Goal: Task Accomplishment & Management: Manage account settings

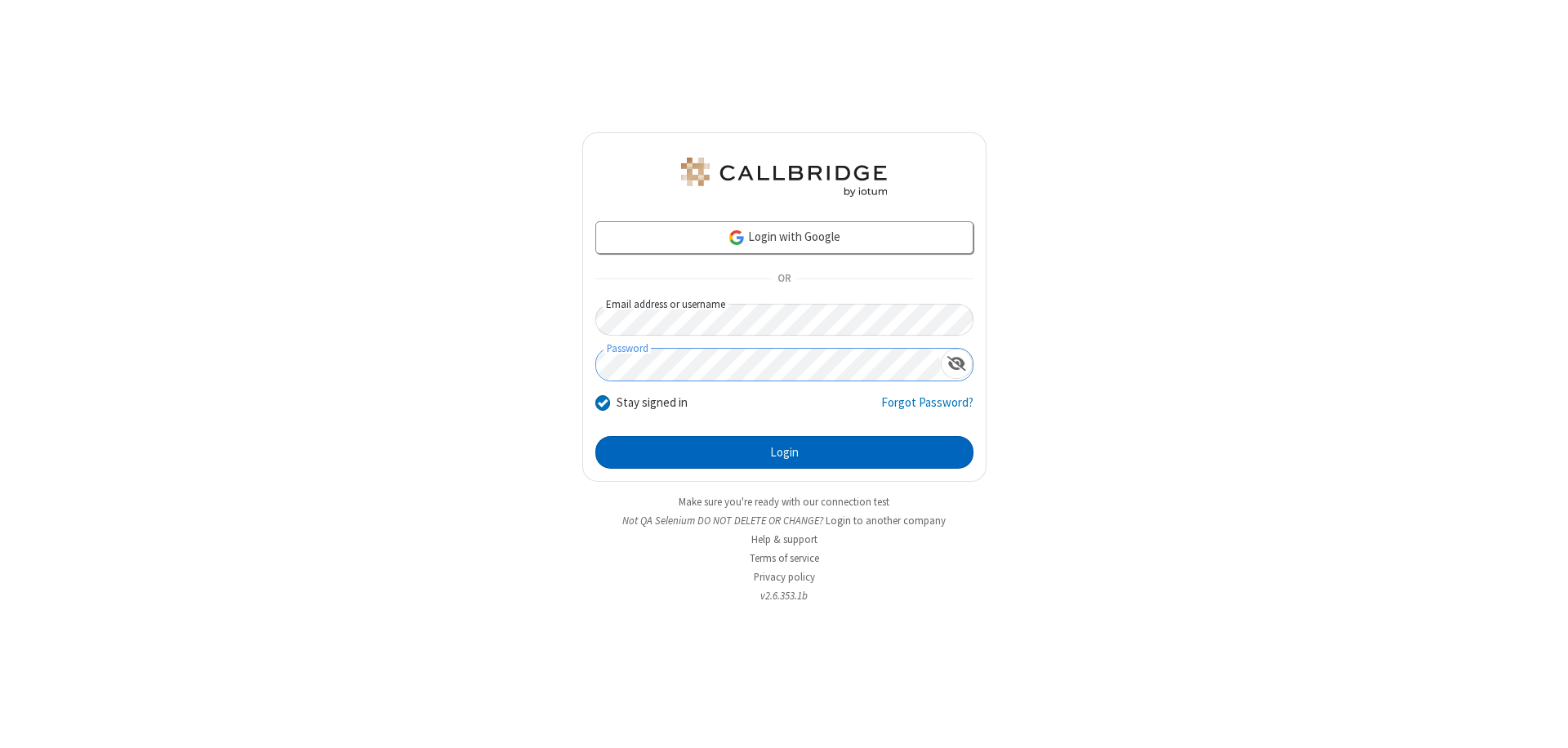
click at [784, 453] on button "Login" at bounding box center [784, 452] width 378 height 33
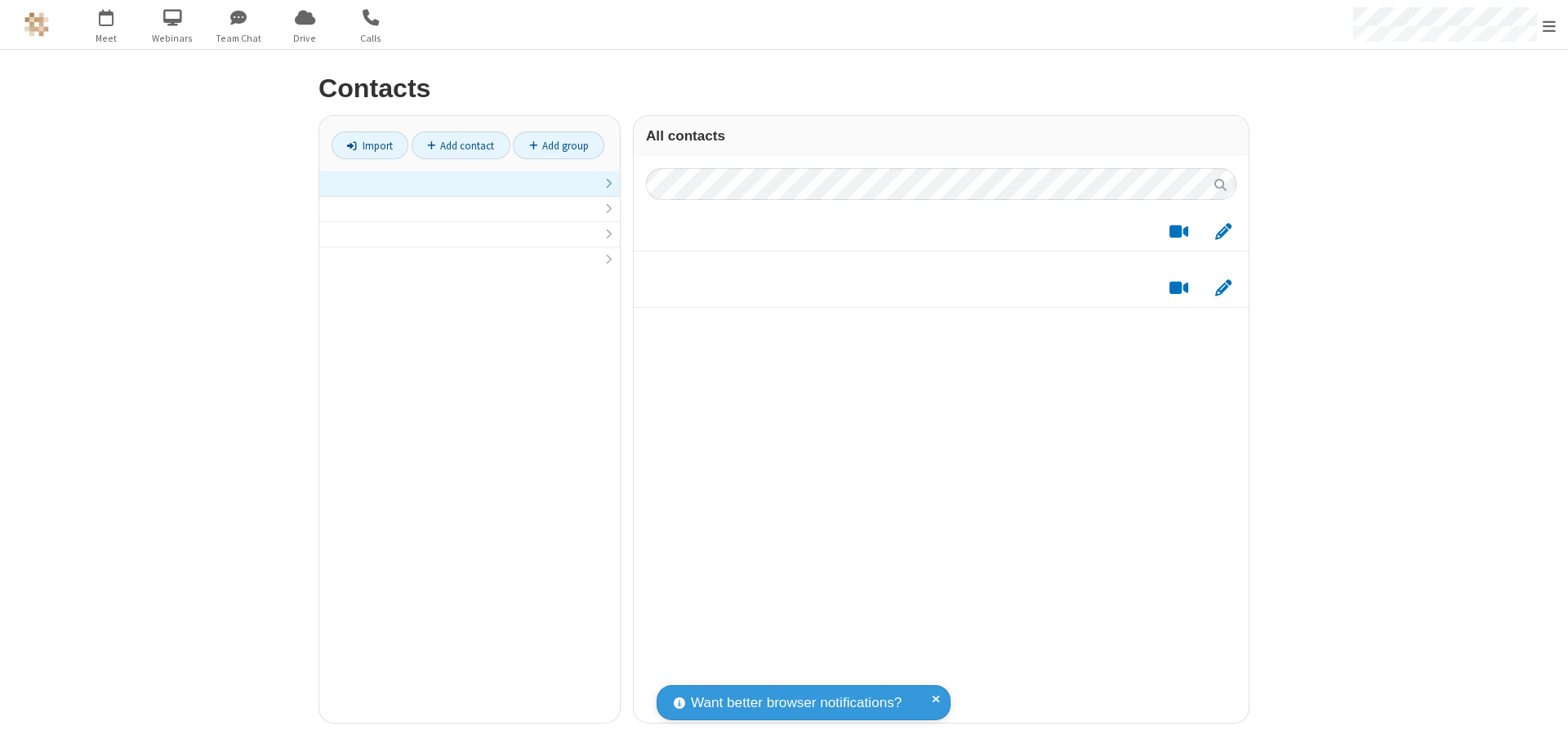
click at [469, 192] on link at bounding box center [469, 184] width 300 height 25
click at [370, 145] on link "Import" at bounding box center [370, 145] width 77 height 28
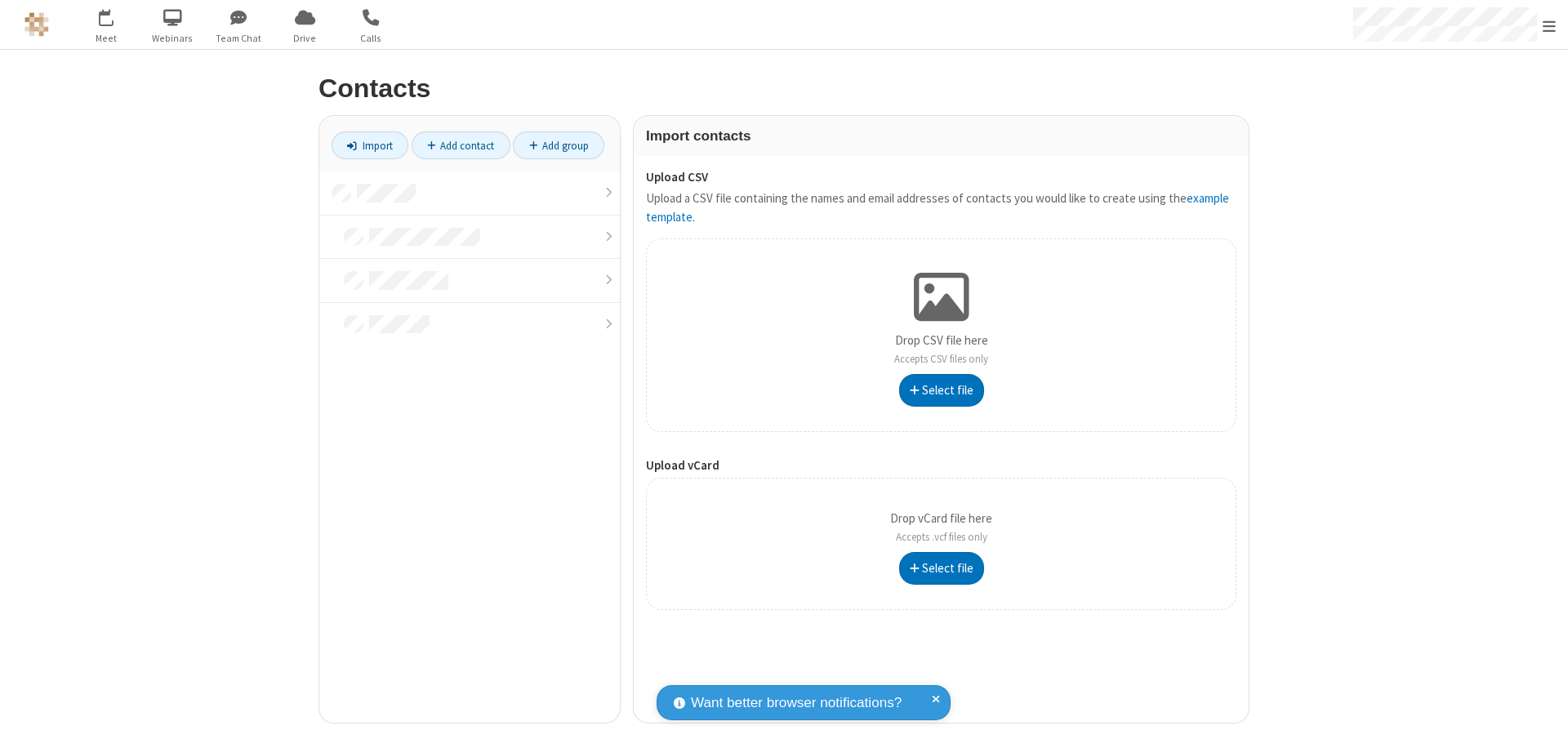
type input "C:\fakepath\contacts.vcf"
click at [469, 192] on link at bounding box center [469, 193] width 300 height 44
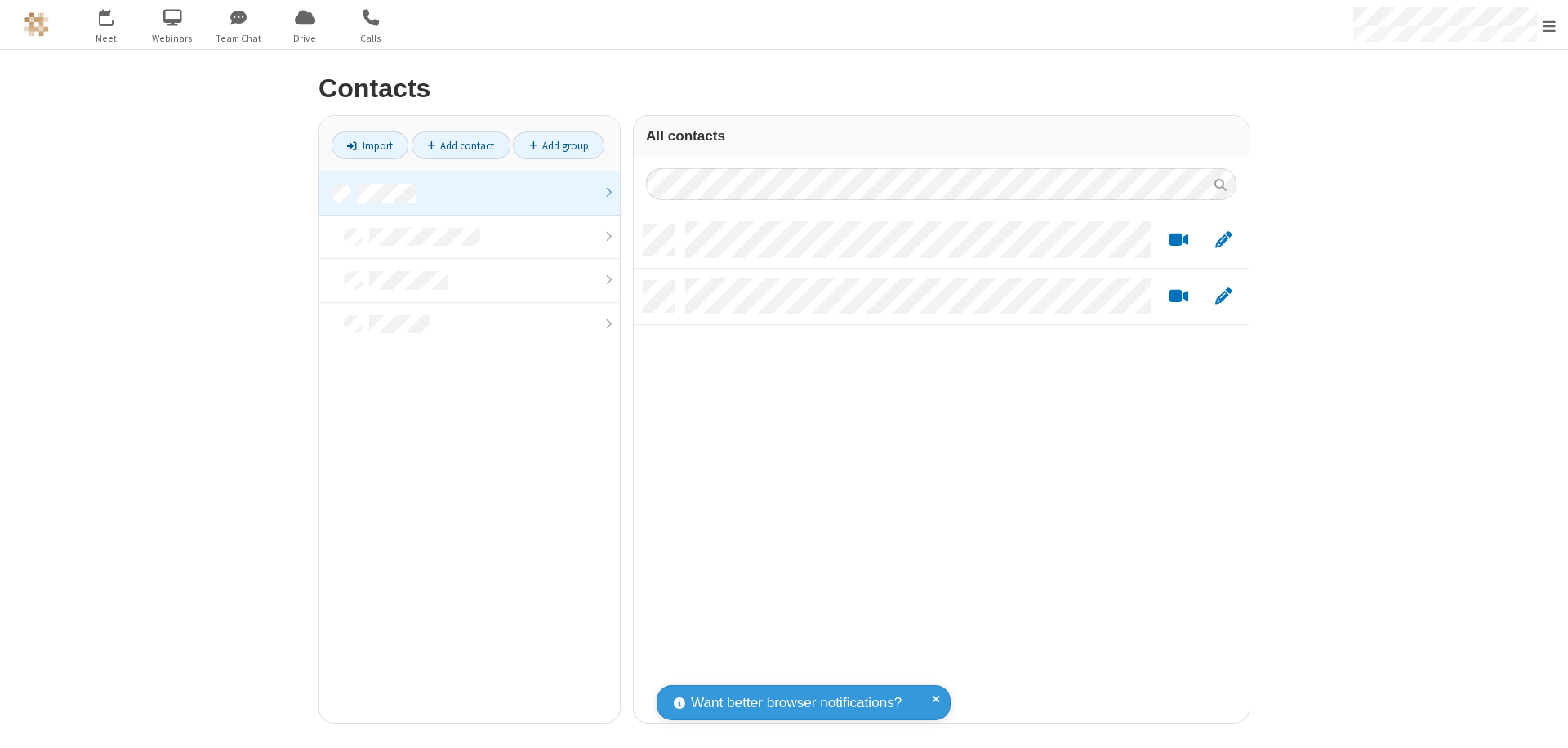
scroll to position [498, 602]
